Goal: Transaction & Acquisition: Obtain resource

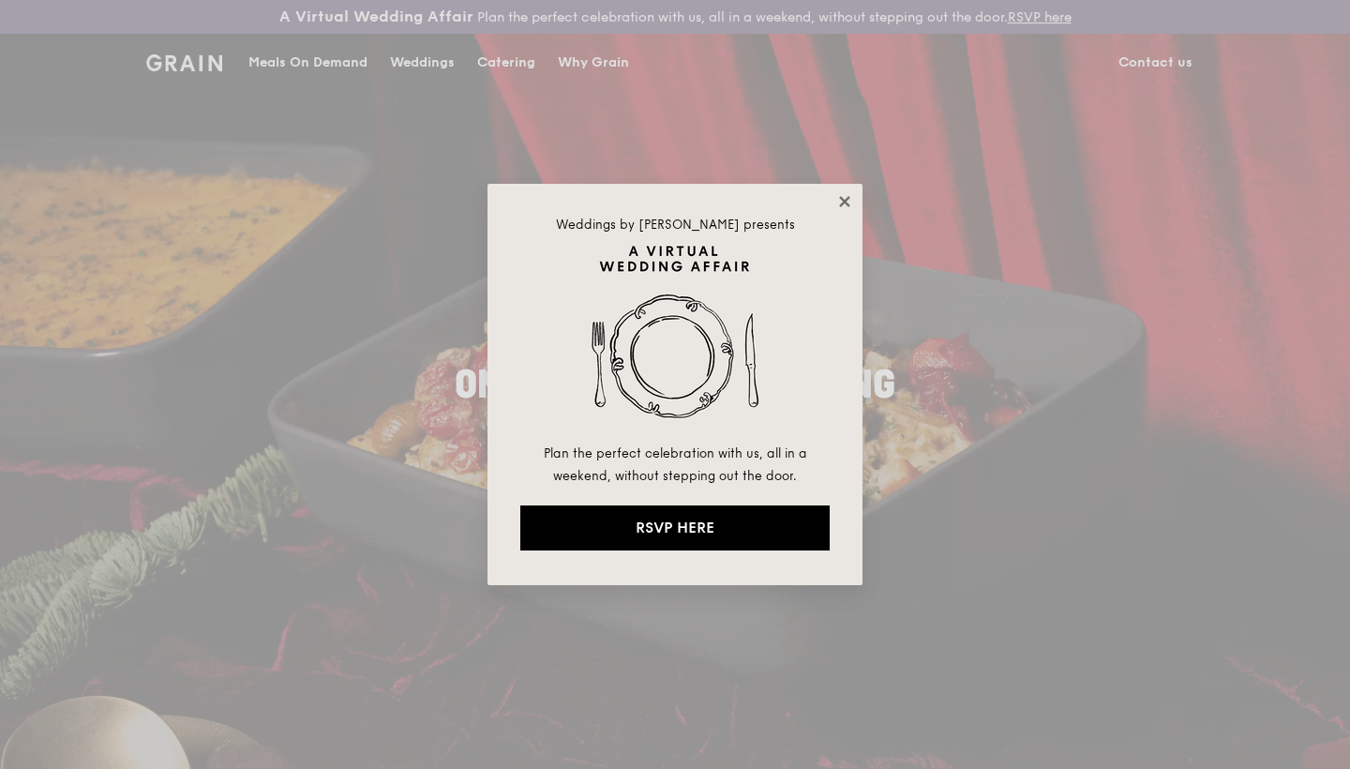
click at [849, 208] on icon at bounding box center [844, 201] width 17 height 17
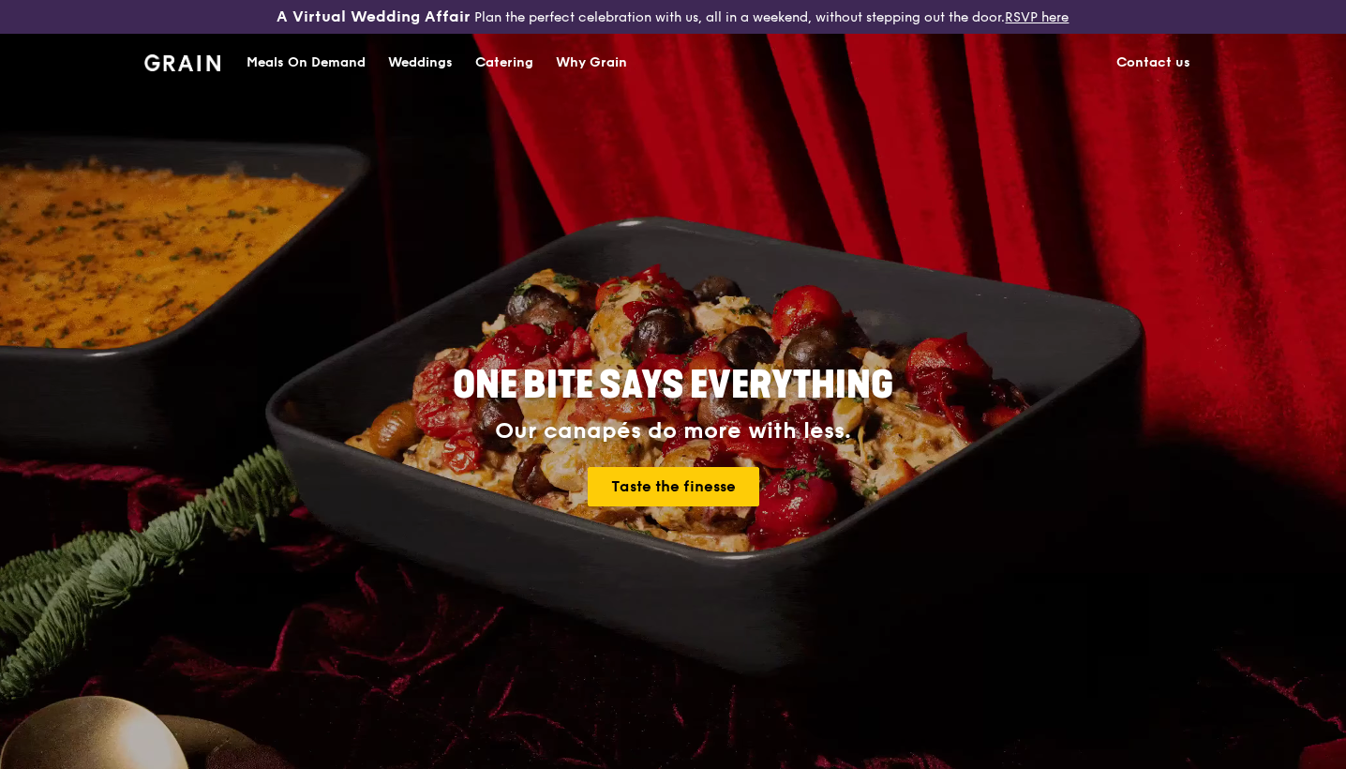
click at [520, 58] on div "Catering" at bounding box center [504, 63] width 58 height 56
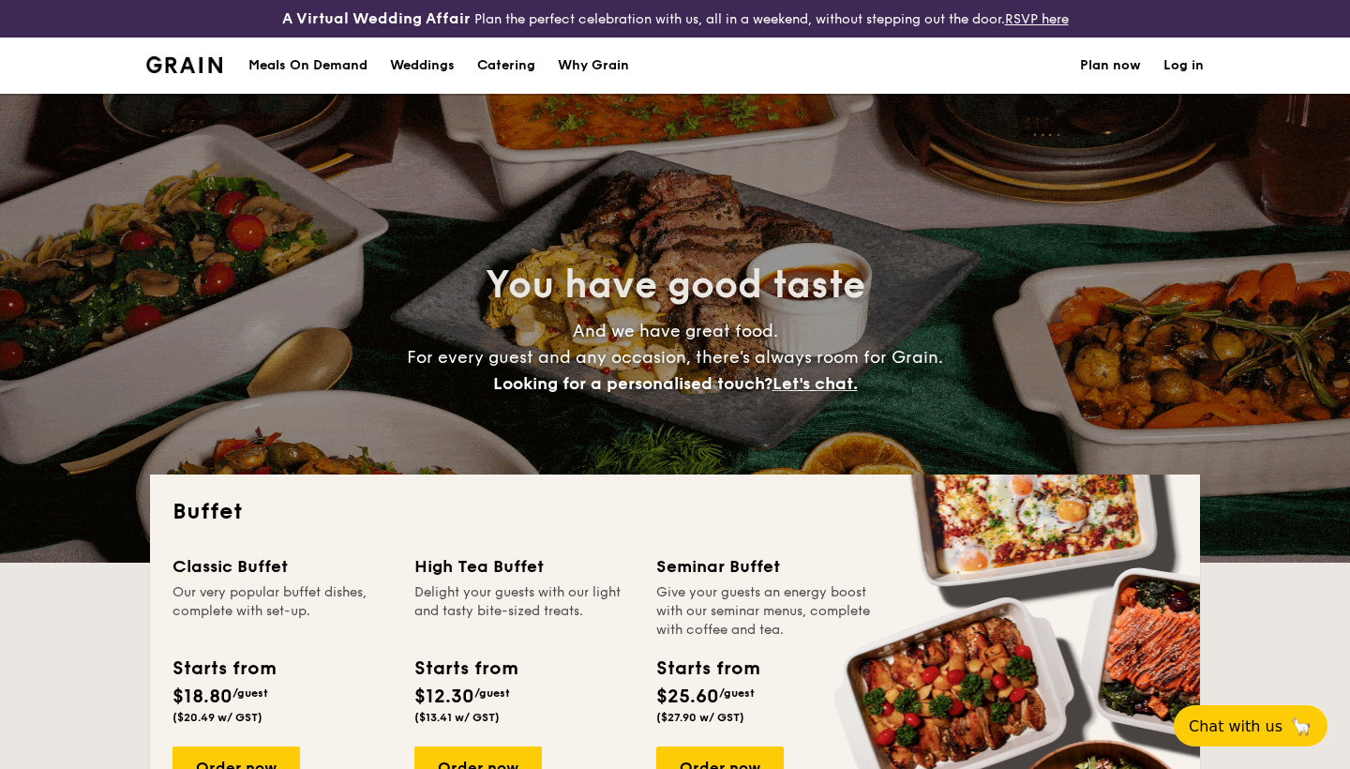
select select
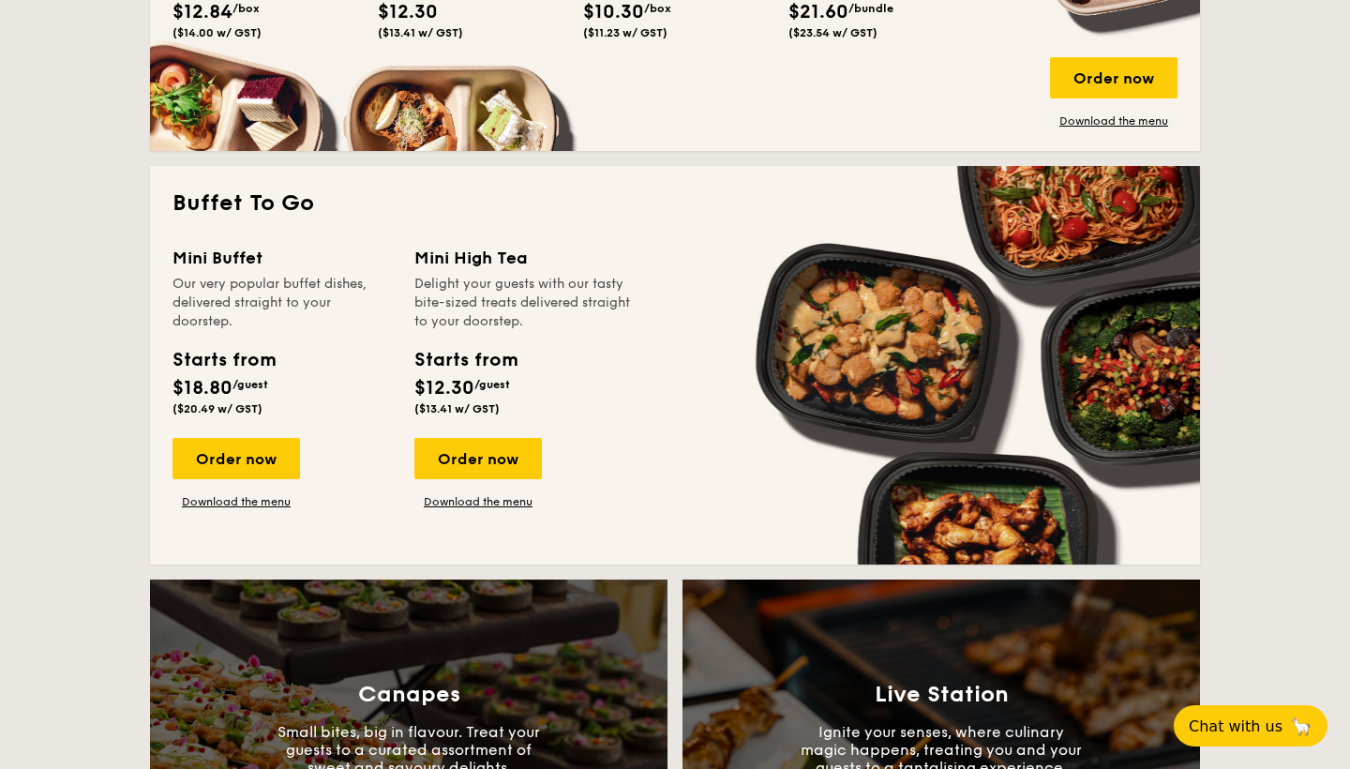
scroll to position [1145, 0]
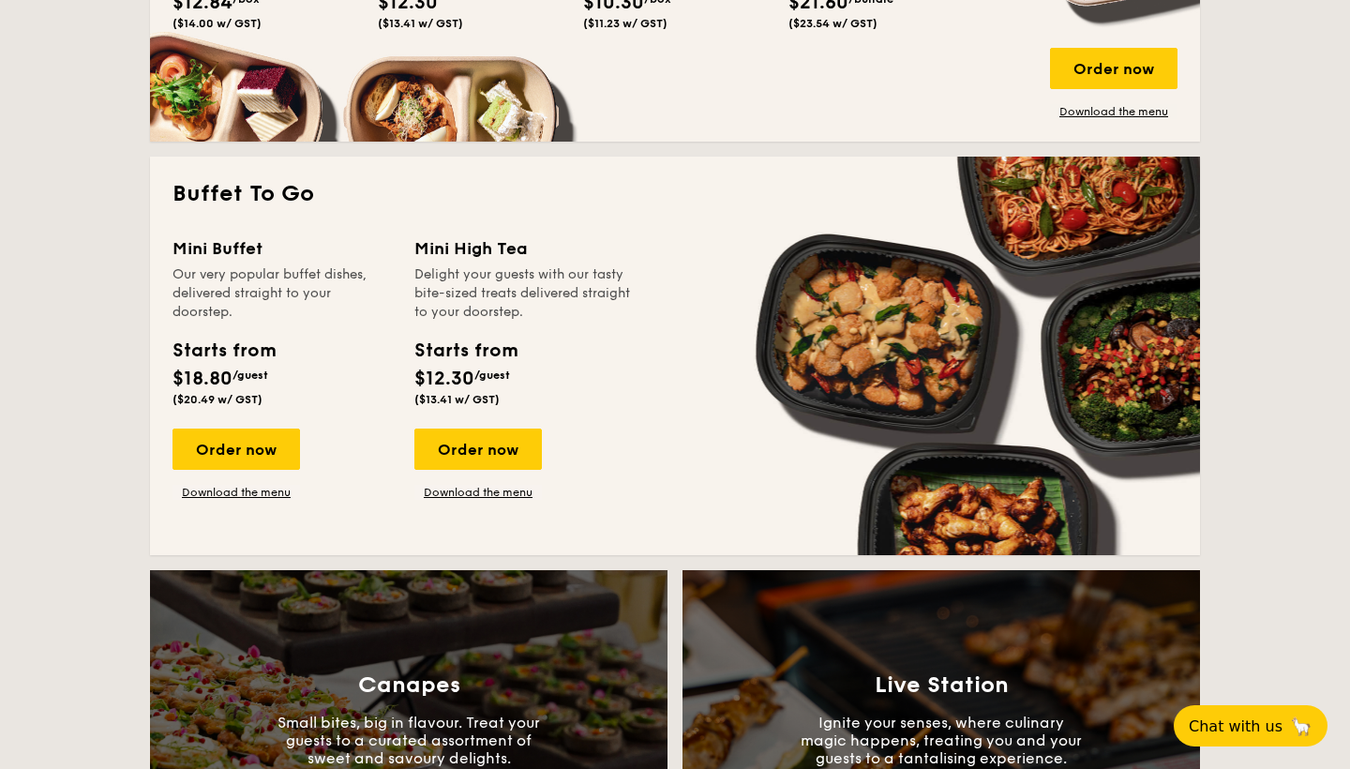
click at [363, 244] on div "Mini Buffet" at bounding box center [281, 248] width 219 height 26
click at [337, 308] on div "Our very popular buffet dishes, delivered straight to your doorstep." at bounding box center [281, 293] width 219 height 56
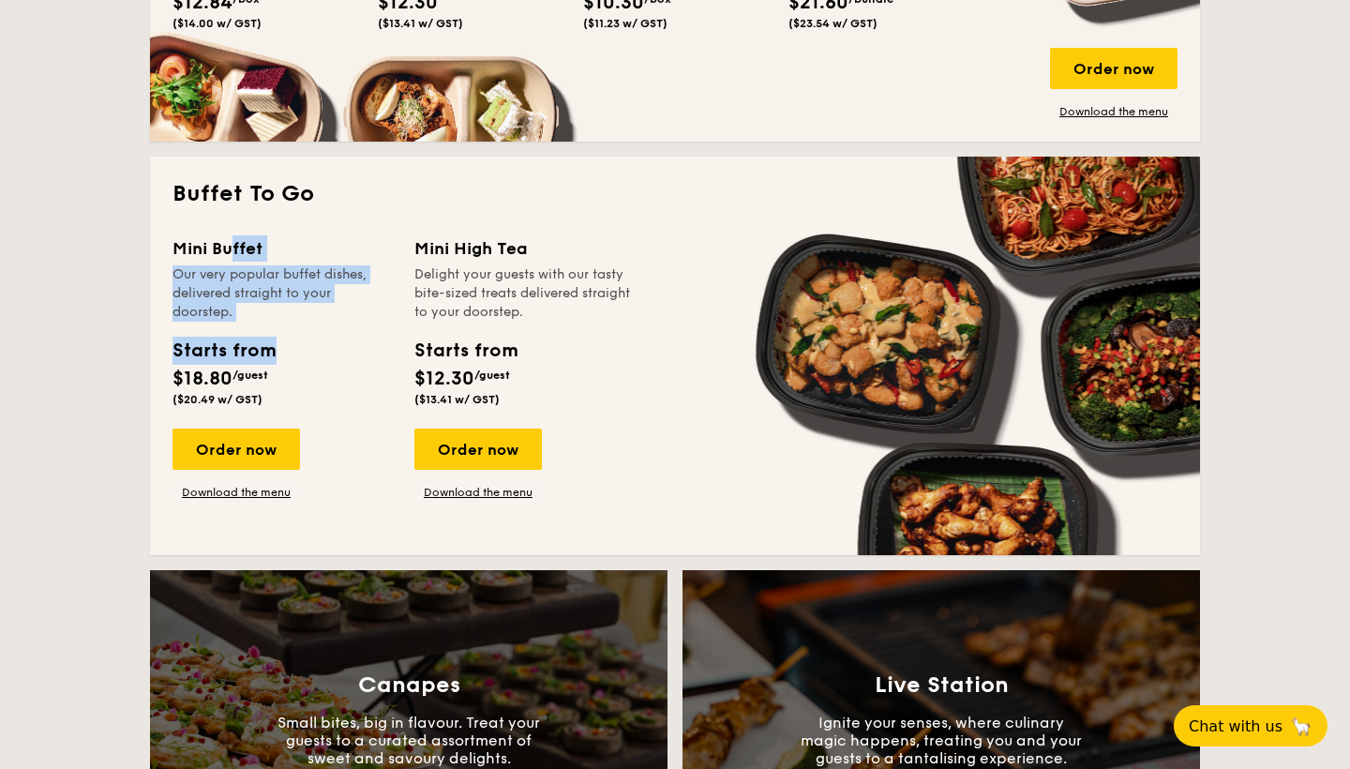
drag, startPoint x: 318, startPoint y: 332, endPoint x: 171, endPoint y: 245, distance: 171.1
click at [171, 245] on div "Buffet To Go Mini Buffet Our very popular buffet dishes, delivered straight to …" at bounding box center [675, 356] width 1050 height 398
click at [171, 250] on div "Buffet To Go Mini Buffet Our very popular buffet dishes, delivered straight to …" at bounding box center [675, 356] width 1050 height 398
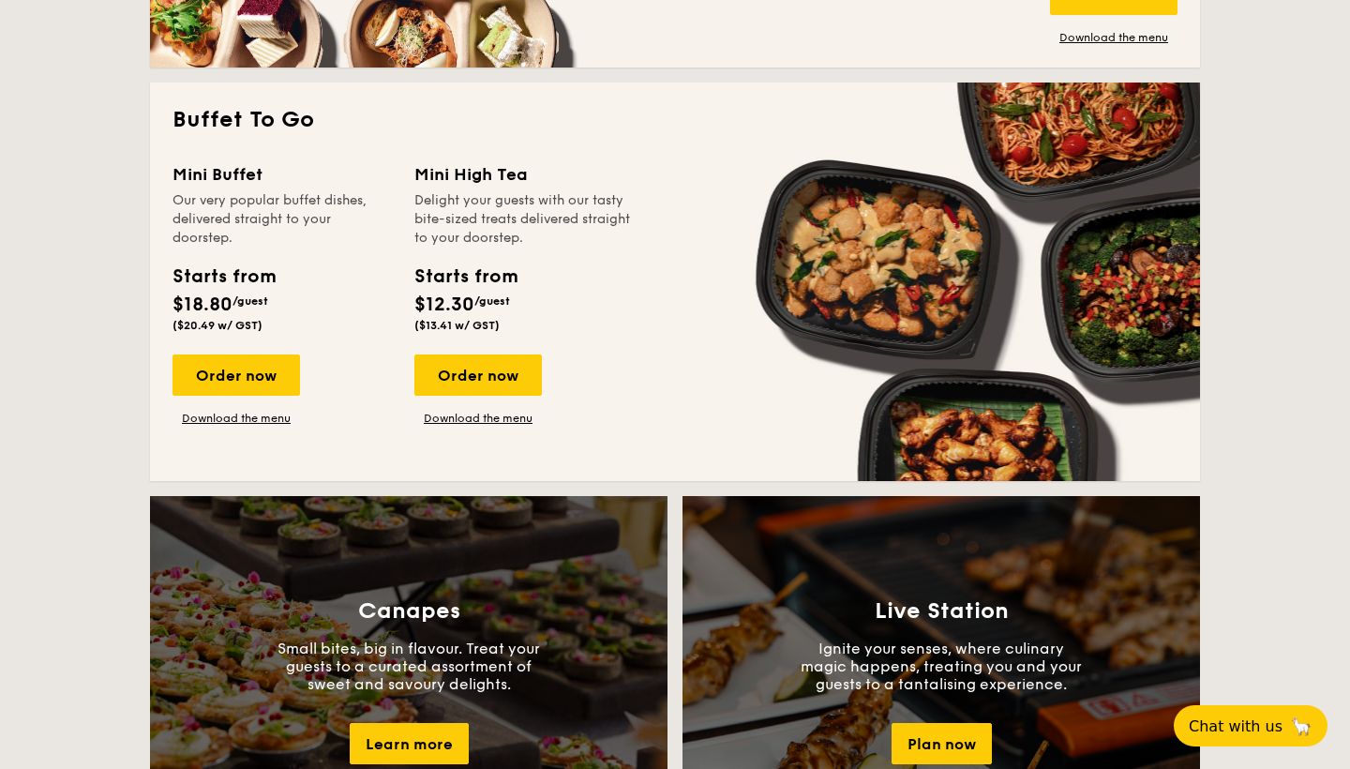
scroll to position [1184, 0]
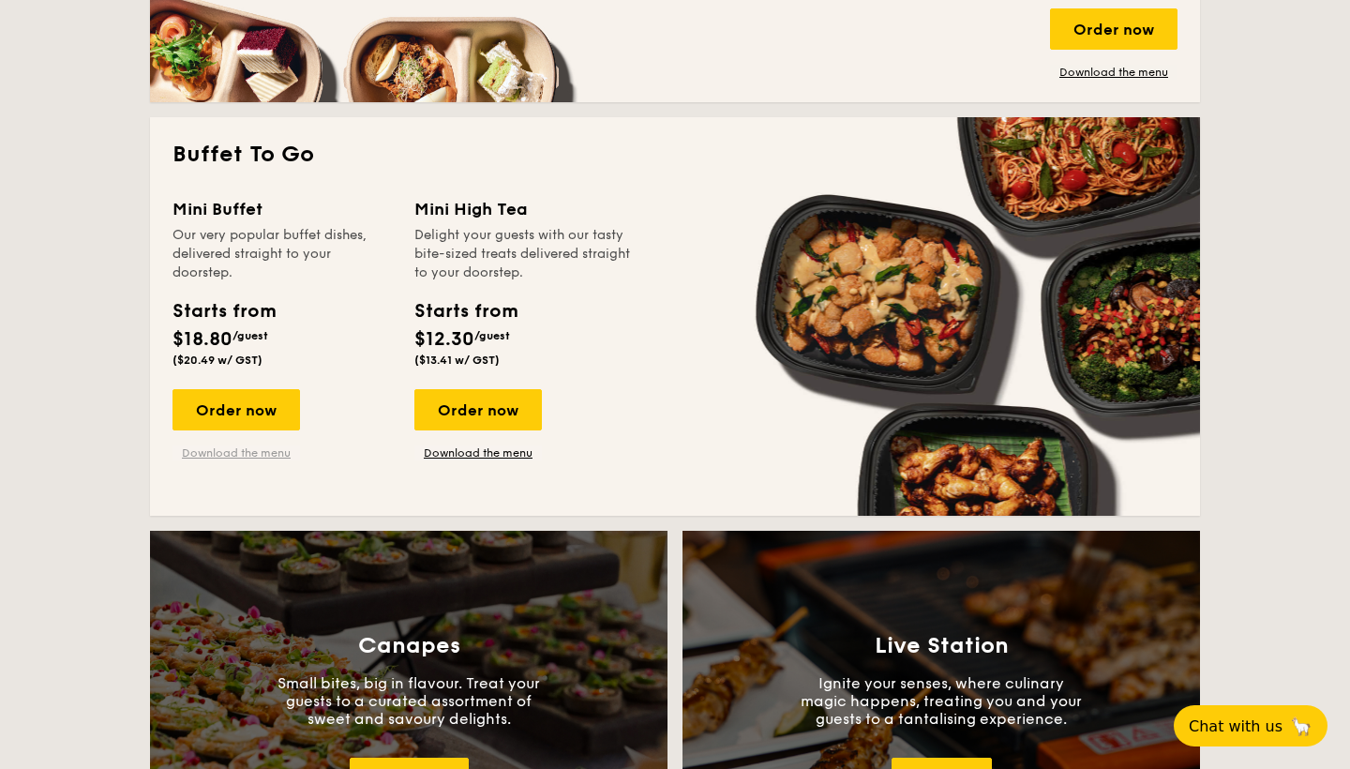
click at [251, 448] on link "Download the menu" at bounding box center [235, 452] width 127 height 15
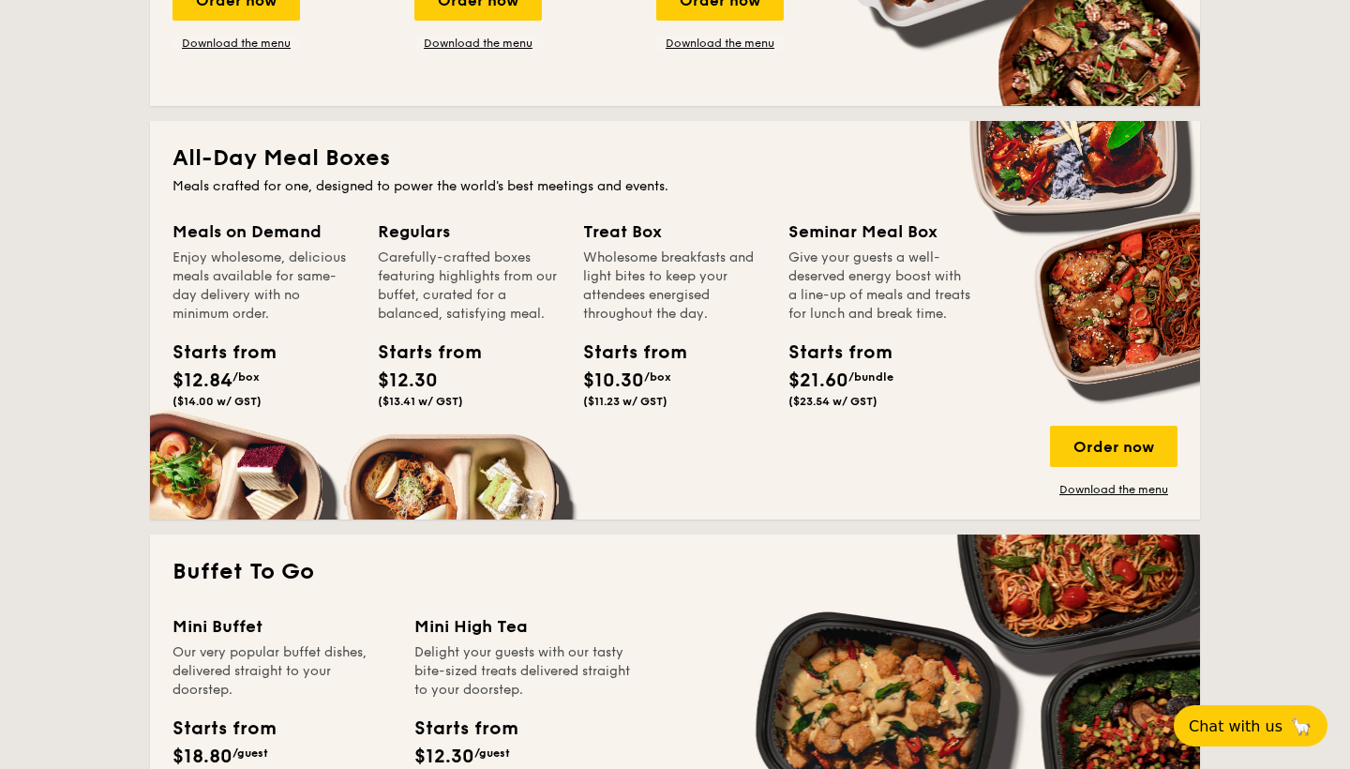
scroll to position [765, 0]
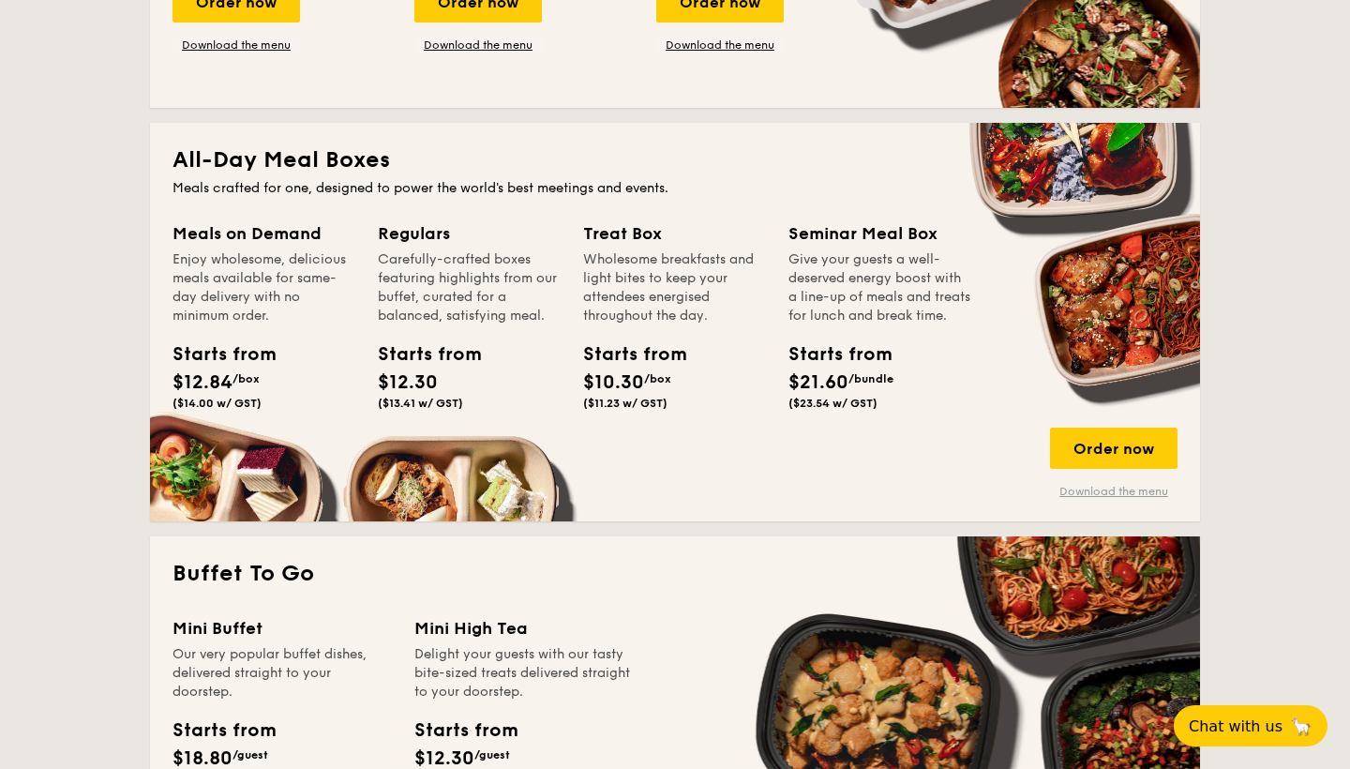
click at [1104, 495] on link "Download the menu" at bounding box center [1113, 491] width 127 height 15
